Goal: Navigation & Orientation: Find specific page/section

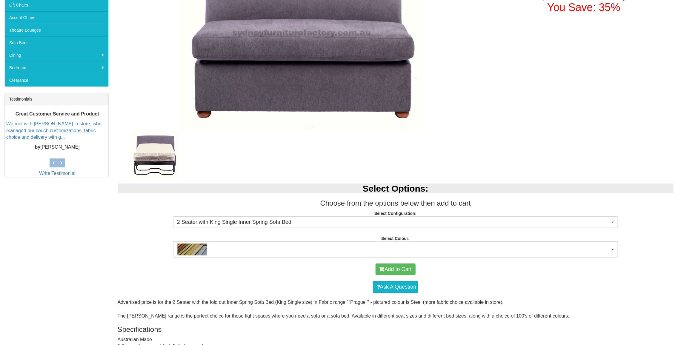
scroll to position [179, 0]
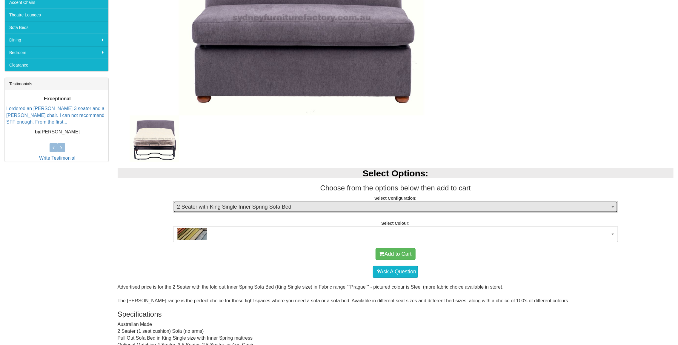
click at [614, 206] on span "button" at bounding box center [612, 206] width 2 height 1
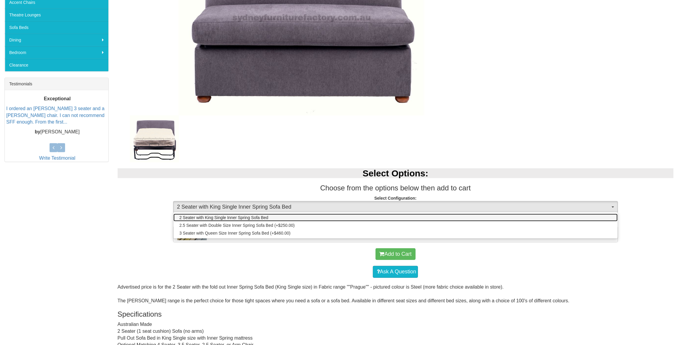
click at [275, 214] on link "2 Seater with King Single Inner Spring Sofa Bed" at bounding box center [395, 218] width 444 height 8
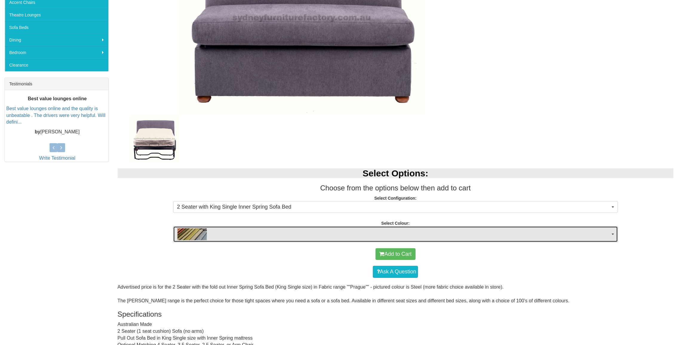
click at [613, 232] on button "button" at bounding box center [395, 234] width 445 height 16
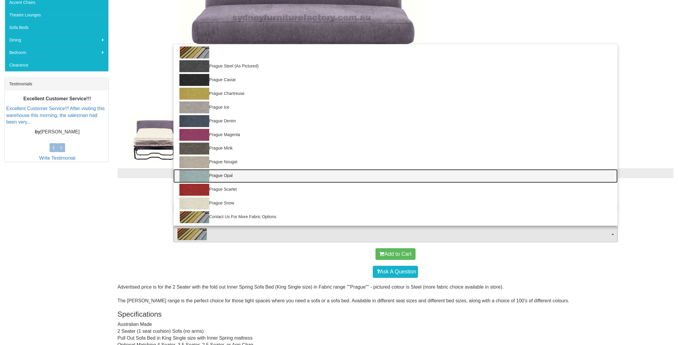
click at [200, 175] on img at bounding box center [194, 176] width 30 height 12
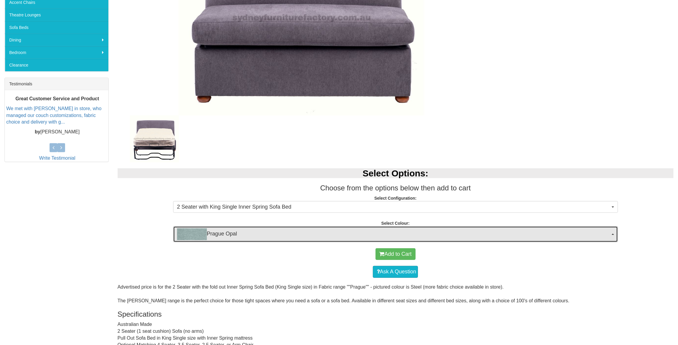
click at [613, 233] on button "Prague Opal" at bounding box center [395, 234] width 445 height 16
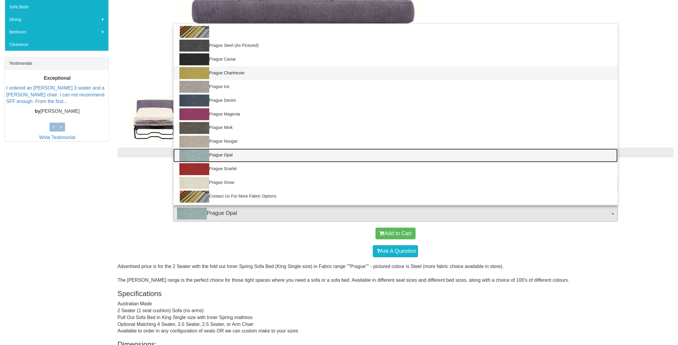
scroll to position [209, 0]
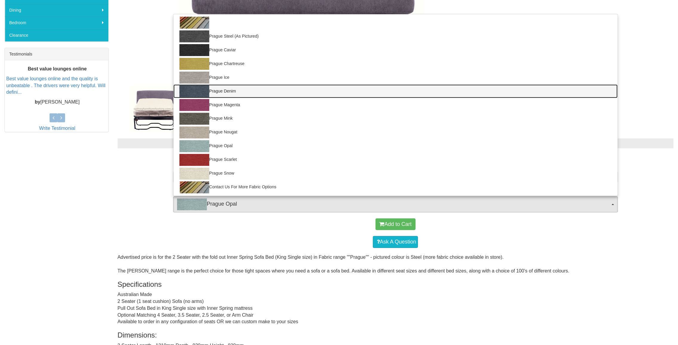
click at [194, 90] on img at bounding box center [194, 91] width 30 height 12
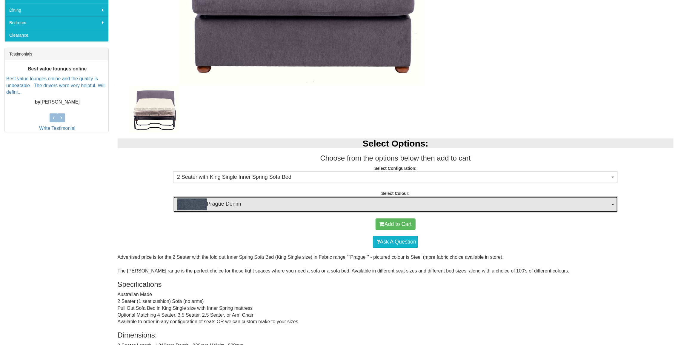
click at [535, 206] on span "Prague Denim" at bounding box center [393, 204] width 433 height 12
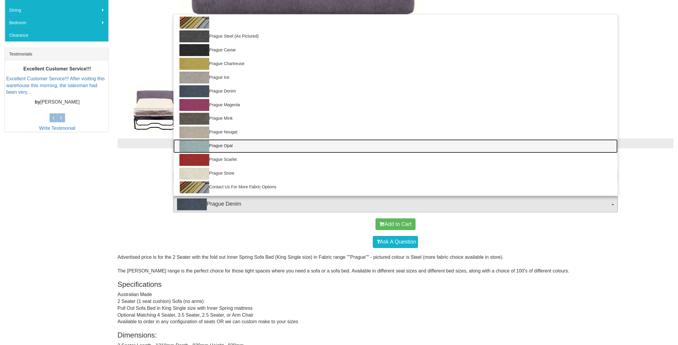
click at [196, 143] on img at bounding box center [194, 146] width 30 height 12
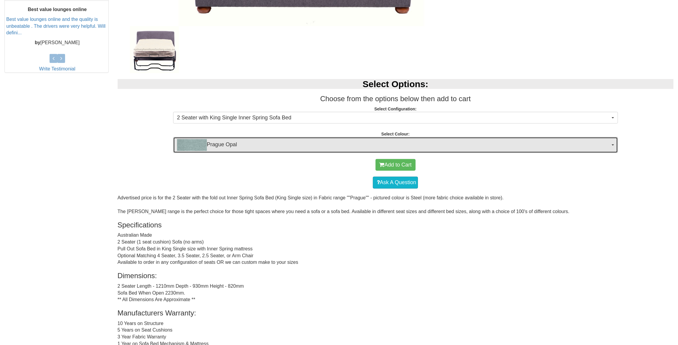
scroll to position [269, 0]
click at [239, 141] on span "Prague Opal" at bounding box center [393, 145] width 433 height 12
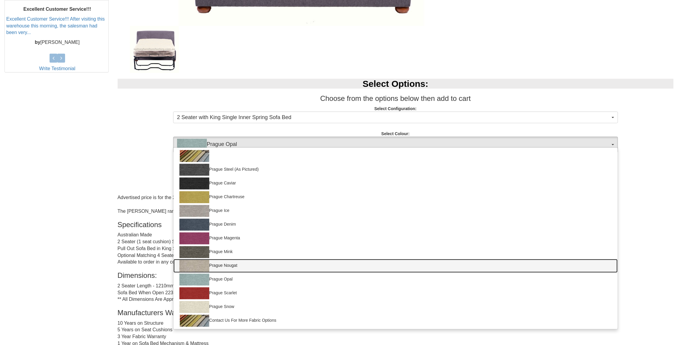
click at [228, 263] on link "Prague Nougat" at bounding box center [395, 266] width 444 height 14
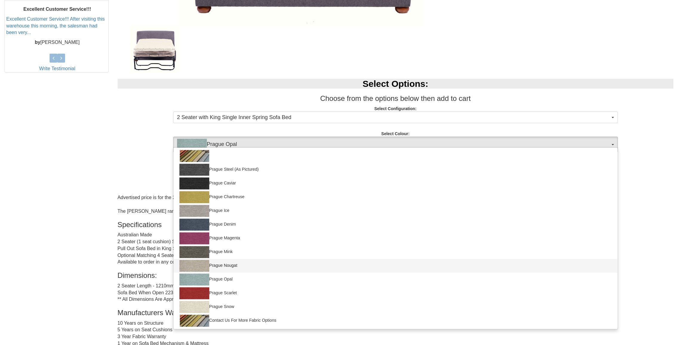
select select "692"
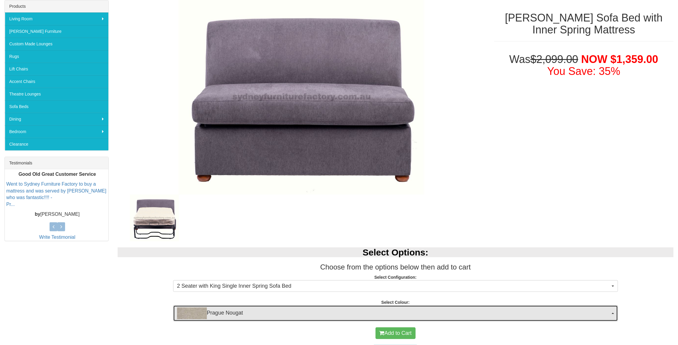
scroll to position [90, 0]
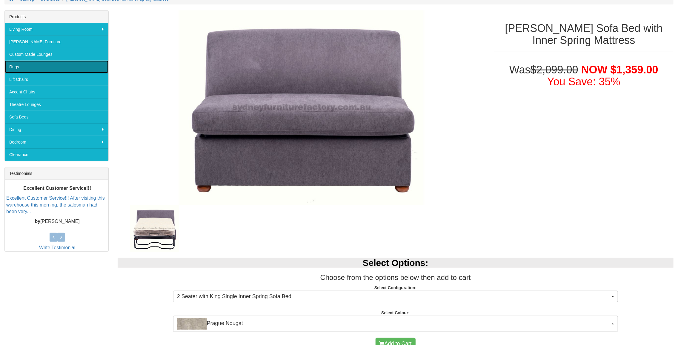
click at [24, 64] on link "Rugs" at bounding box center [57, 67] width 104 height 13
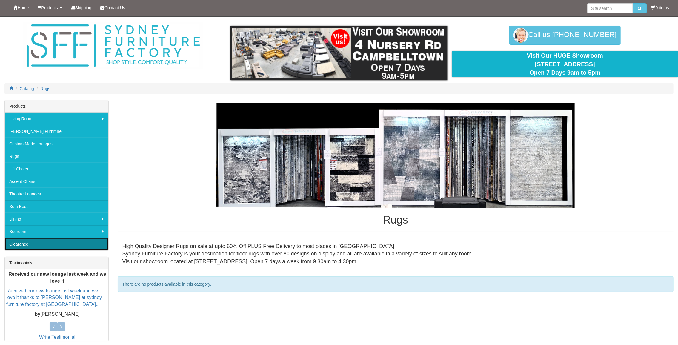
click at [19, 241] on link "Clearance" at bounding box center [57, 244] width 104 height 13
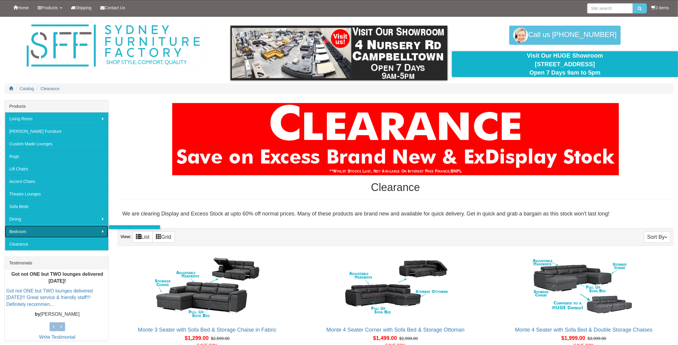
click at [46, 227] on link "Bedroom" at bounding box center [57, 231] width 104 height 13
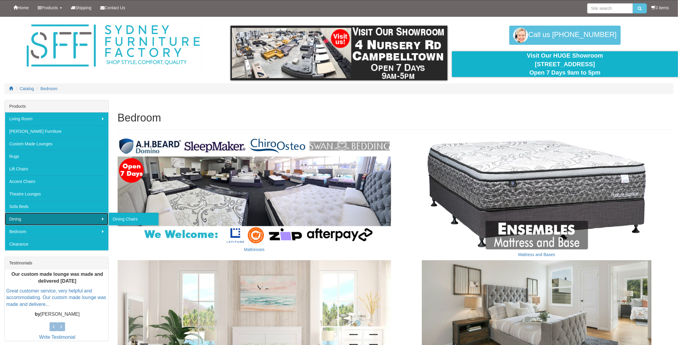
click at [34, 219] on link "Dining" at bounding box center [57, 219] width 104 height 13
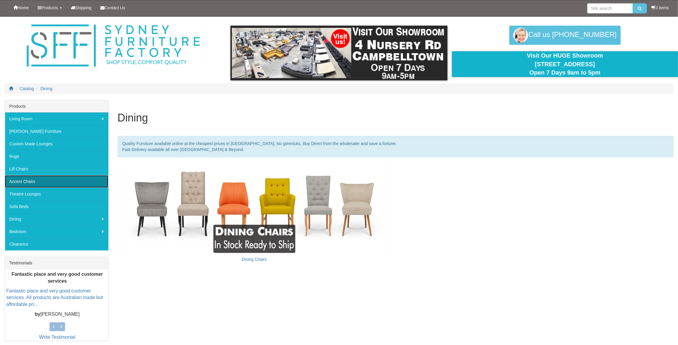
click at [41, 180] on link "Accent Chairs" at bounding box center [57, 181] width 104 height 13
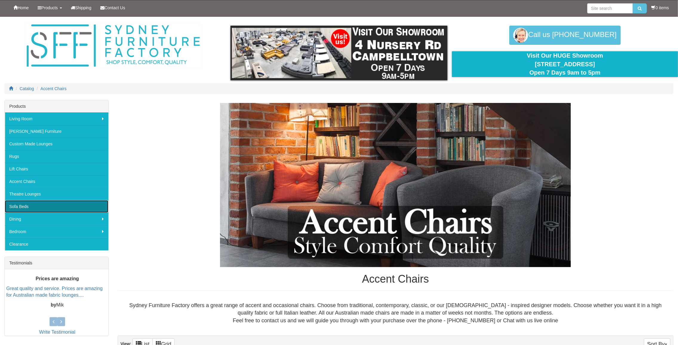
click at [26, 205] on link "Sofa Beds" at bounding box center [57, 206] width 104 height 13
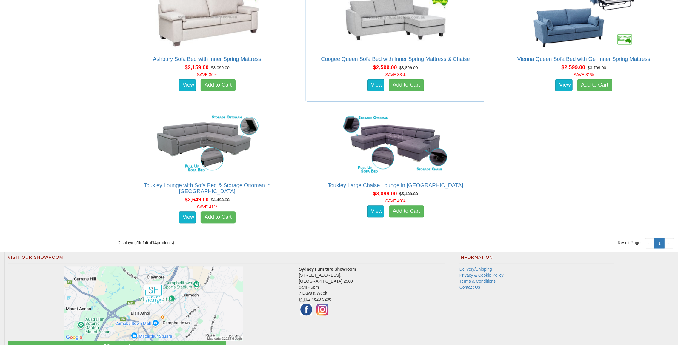
scroll to position [835, 0]
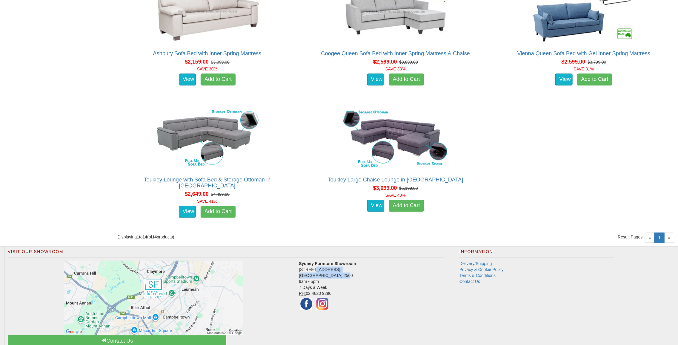
drag, startPoint x: 299, startPoint y: 270, endPoint x: 353, endPoint y: 273, distance: 53.5
click at [353, 273] on address "Sydney Furniture Showroom [STREET_ADDRESS] 9am - 5pm 7 Days a Week PH: [PHONE_N…" at bounding box center [226, 285] width 437 height 51
copy address "[STREET_ADDRESS]"
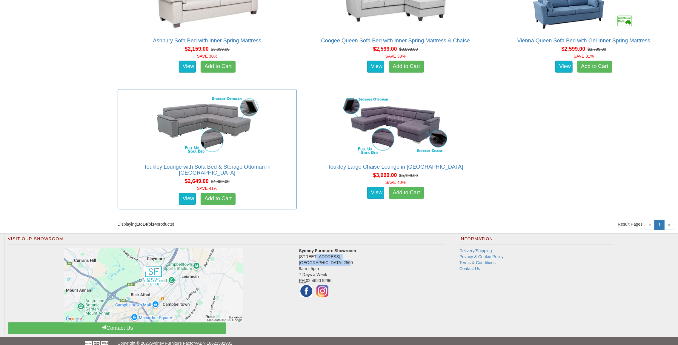
scroll to position [855, 0]
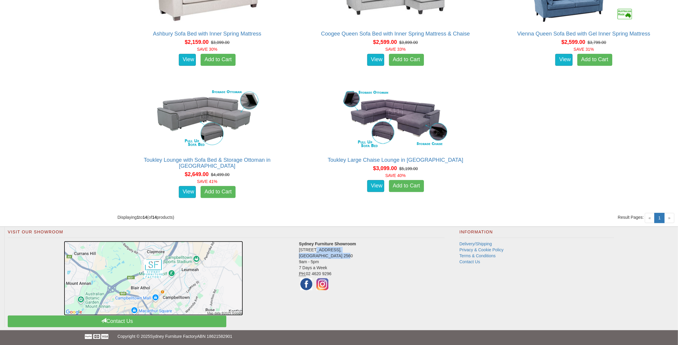
click at [207, 273] on img at bounding box center [153, 278] width 179 height 75
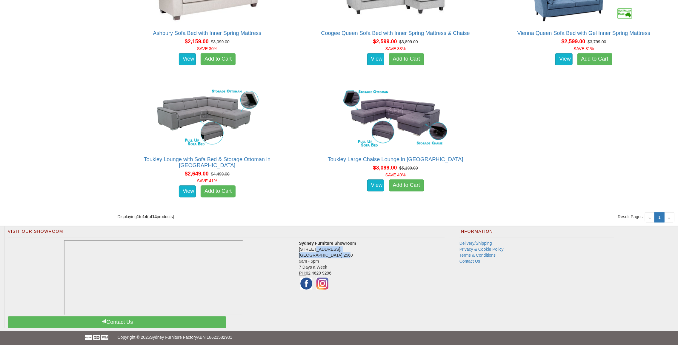
scroll to position [857, 0]
